Goal: Task Accomplishment & Management: Manage account settings

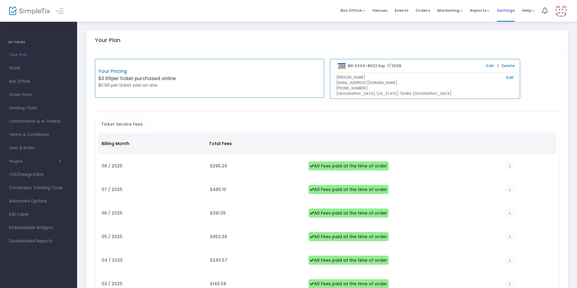
click at [505, 10] on span "Settings" at bounding box center [506, 10] width 18 height 15
click at [21, 147] on span "User & Roles" at bounding box center [38, 148] width 59 height 8
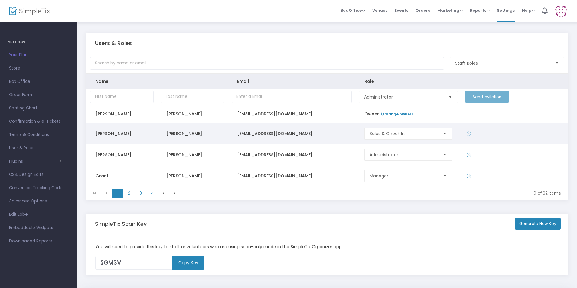
click at [443, 133] on span "Select" at bounding box center [445, 134] width 10 height 10
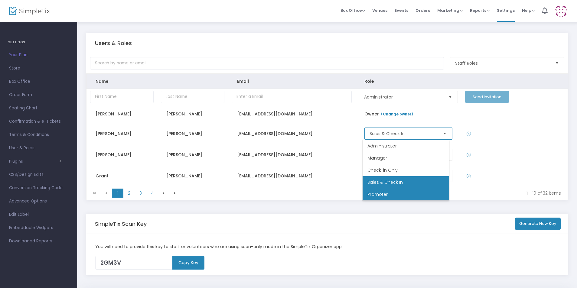
click at [378, 194] on span "Promoter" at bounding box center [378, 195] width 20 height 6
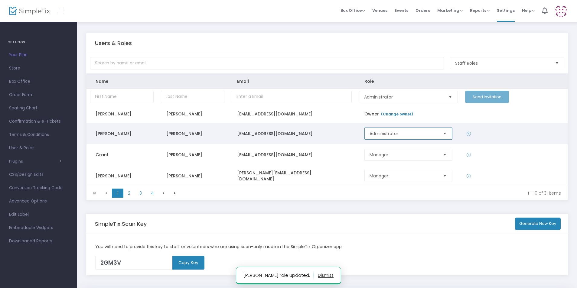
click at [433, 134] on span "Administrator" at bounding box center [404, 134] width 68 height 6
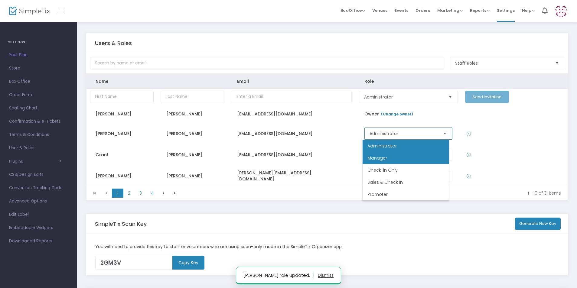
click at [378, 158] on span "Manager" at bounding box center [378, 158] width 20 height 6
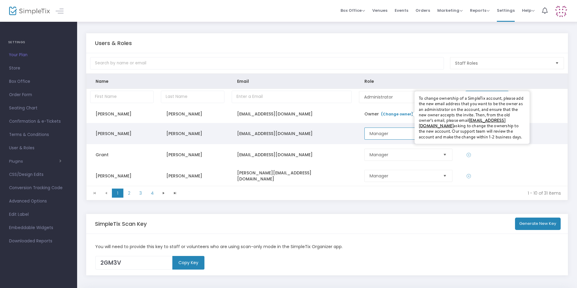
click at [395, 134] on span "Manager" at bounding box center [404, 134] width 68 height 6
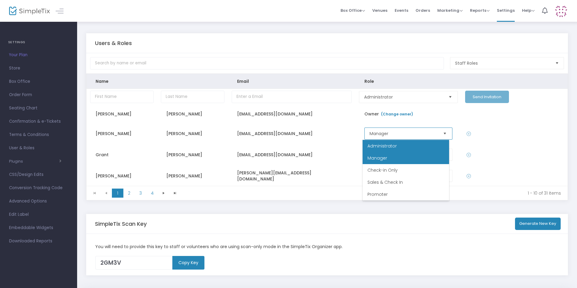
click at [391, 147] on span "Administrator" at bounding box center [382, 146] width 29 height 6
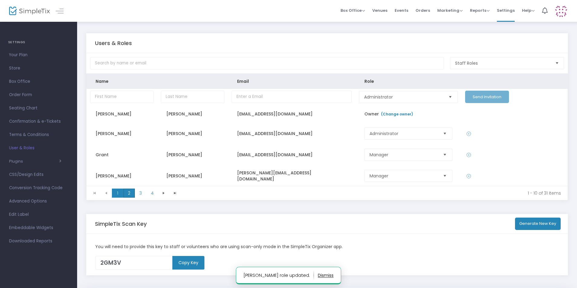
click at [128, 193] on span "2" at bounding box center [128, 193] width 11 height 9
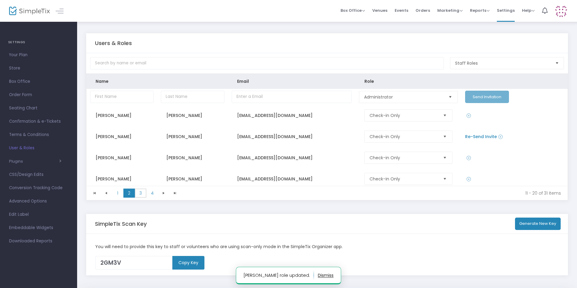
click at [141, 194] on span "3" at bounding box center [140, 193] width 11 height 9
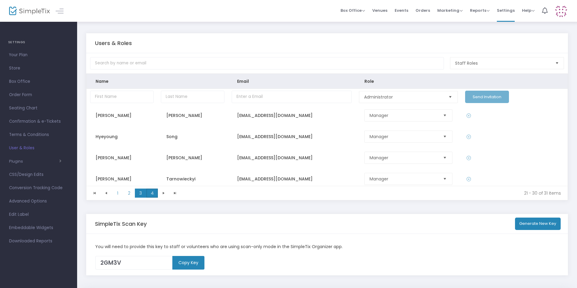
click at [154, 195] on span "4" at bounding box center [151, 193] width 11 height 9
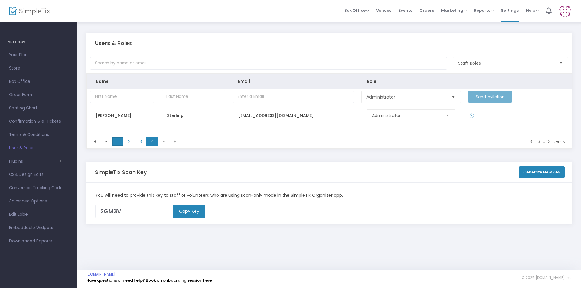
click at [118, 141] on span "1" at bounding box center [117, 141] width 11 height 9
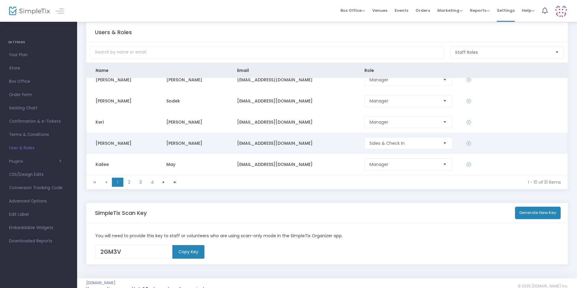
scroll to position [19, 0]
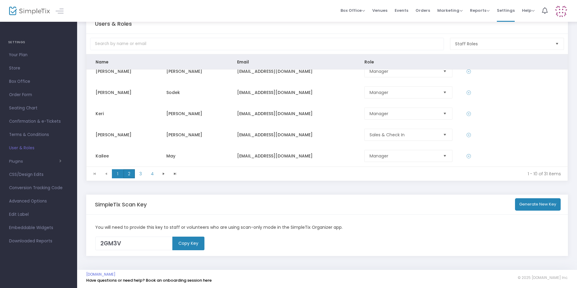
click at [131, 175] on span "2" at bounding box center [128, 173] width 11 height 9
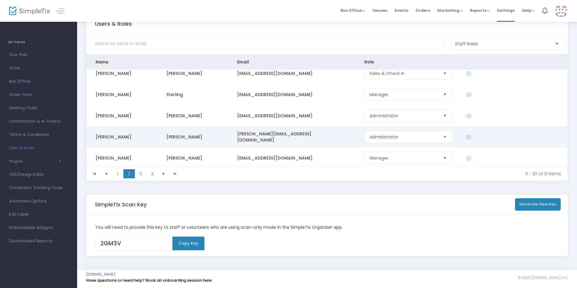
scroll to position [131, 0]
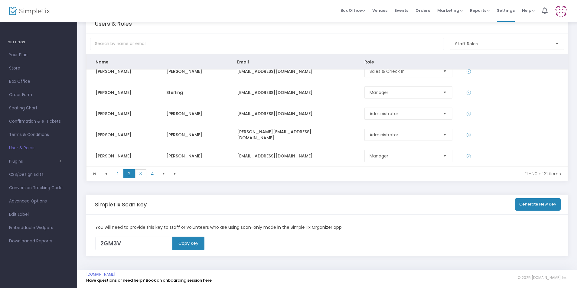
click at [141, 175] on span "3" at bounding box center [140, 173] width 11 height 9
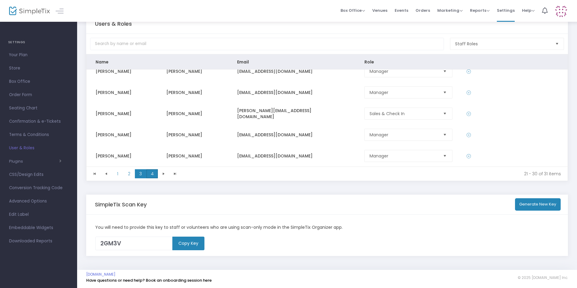
click at [152, 174] on span "4" at bounding box center [151, 173] width 11 height 9
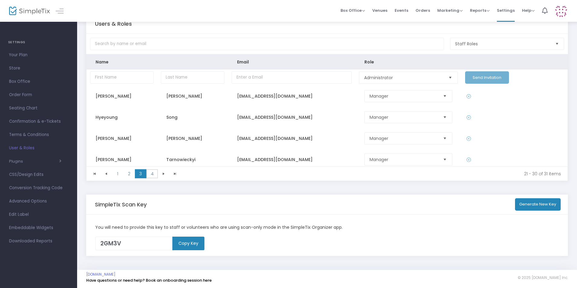
scroll to position [0, 0]
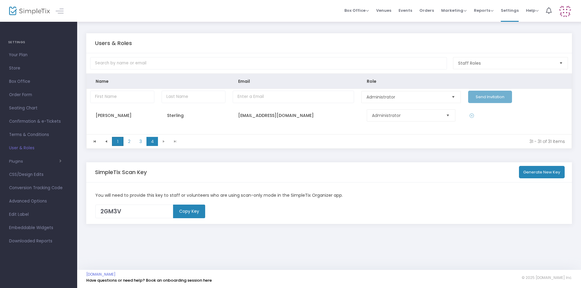
click at [115, 142] on span "1" at bounding box center [117, 141] width 11 height 9
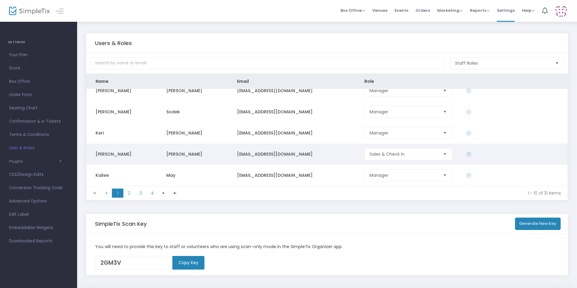
scroll to position [19, 0]
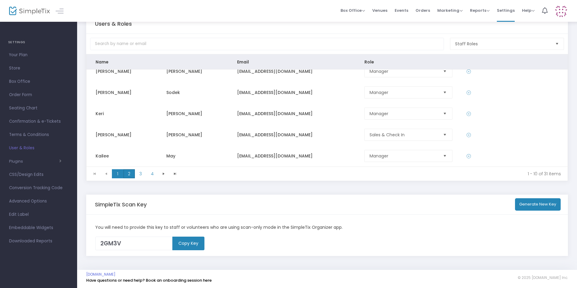
click at [130, 175] on span "2" at bounding box center [128, 173] width 11 height 9
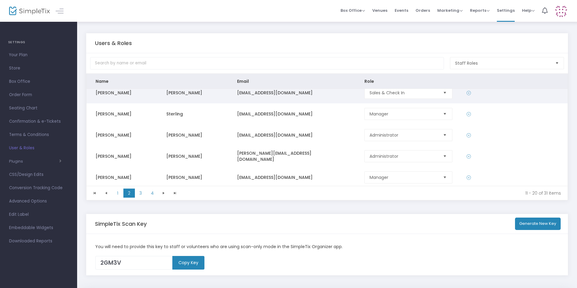
scroll to position [131, 0]
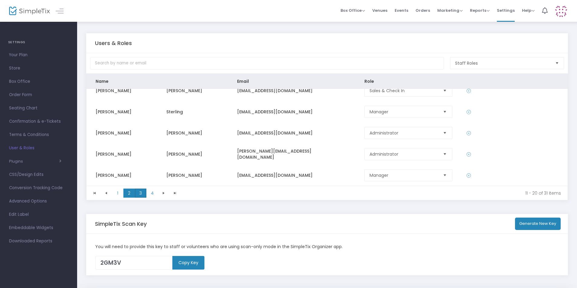
click at [140, 192] on span "3" at bounding box center [140, 193] width 11 height 9
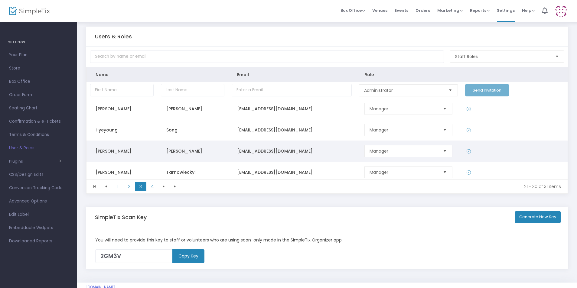
scroll to position [0, 0]
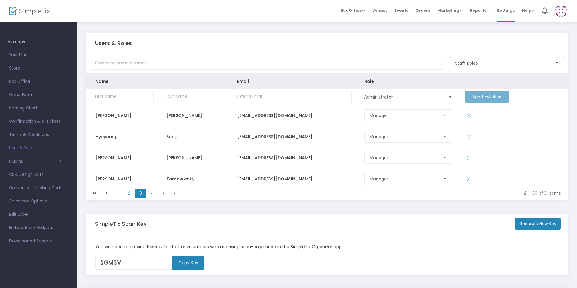
click at [478, 64] on span "Staff Roles" at bounding box center [502, 63] width 95 height 6
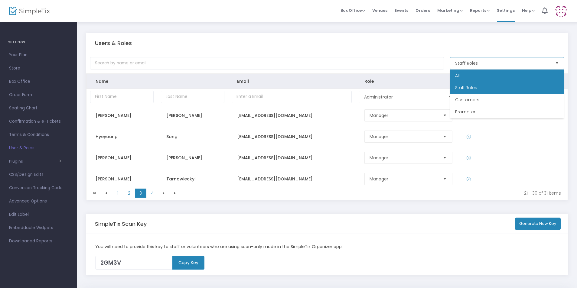
click at [464, 75] on li "All" at bounding box center [507, 76] width 113 height 12
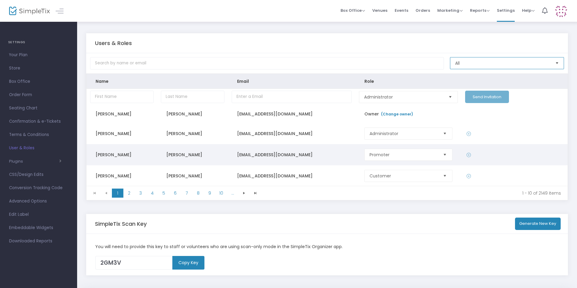
click at [443, 153] on span "Select" at bounding box center [445, 155] width 10 height 10
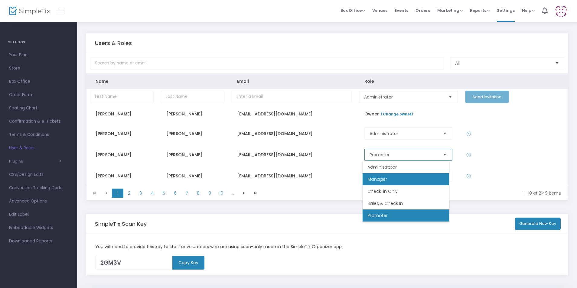
click at [383, 181] on span "Manager" at bounding box center [378, 179] width 20 height 6
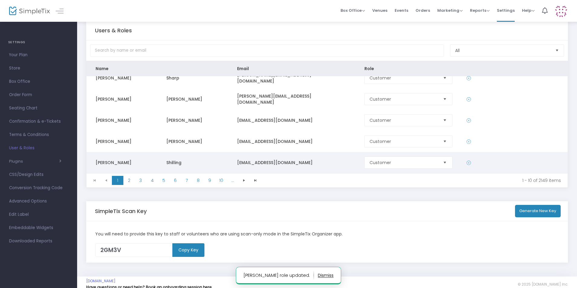
scroll to position [19, 0]
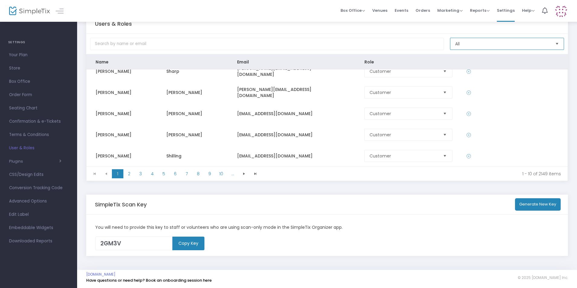
click at [466, 41] on span "All" at bounding box center [502, 44] width 95 height 6
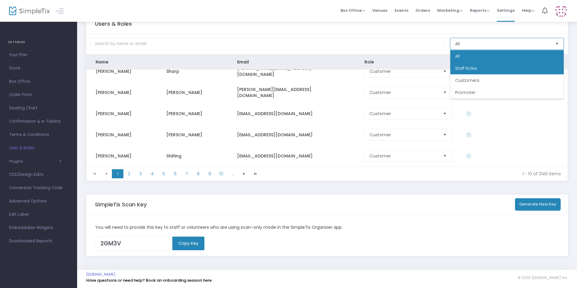
click at [463, 68] on span "Staff Roles" at bounding box center [466, 68] width 22 height 6
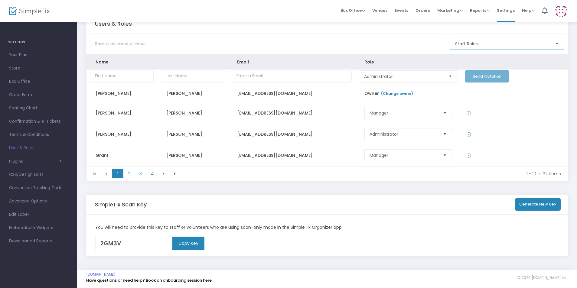
scroll to position [0, 0]
